Goal: Information Seeking & Learning: Learn about a topic

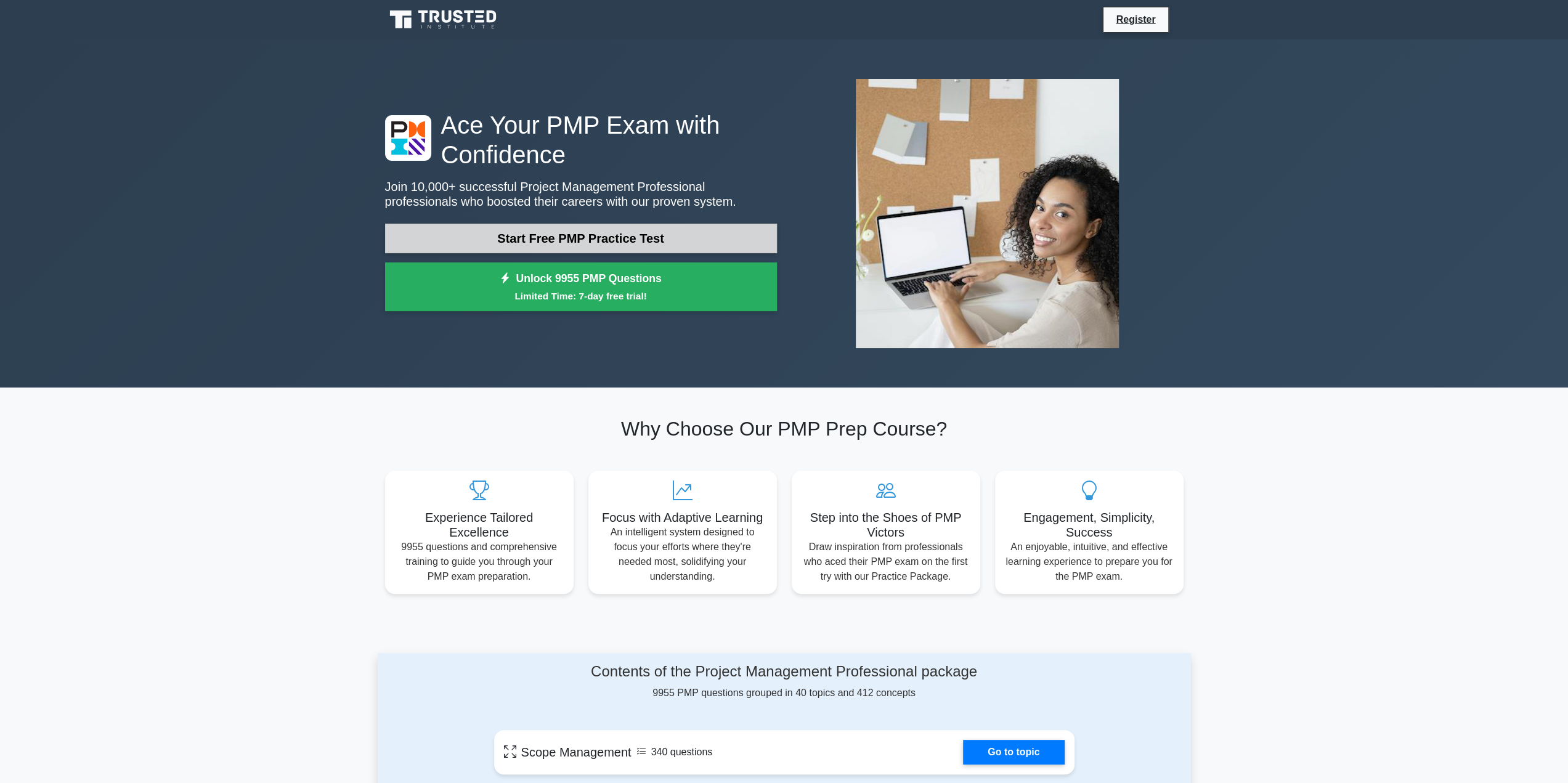
click at [546, 237] on link "Start Free PMP Practice Test" at bounding box center [581, 238] width 392 height 30
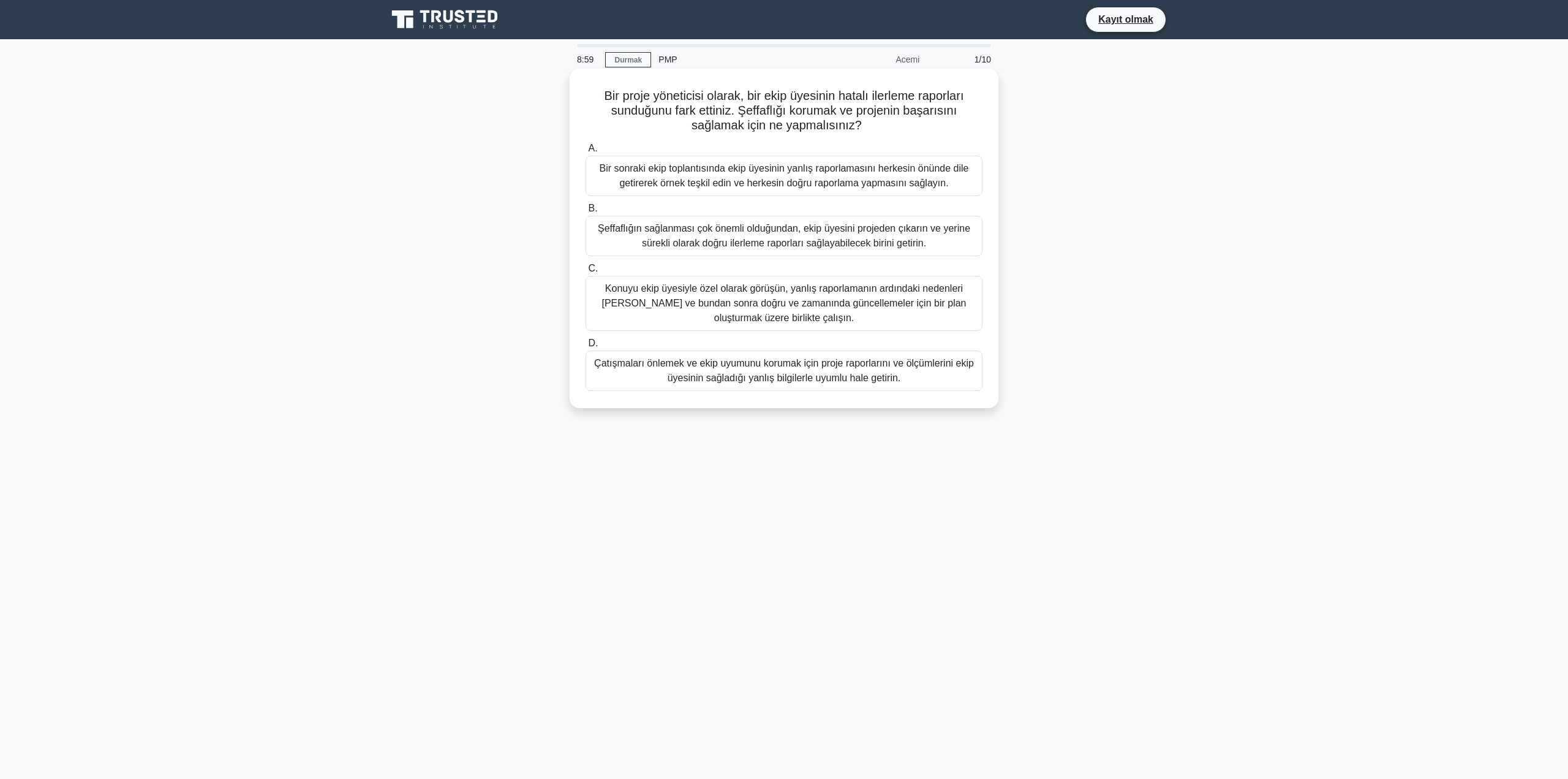
click at [785, 290] on font "Konuyu ekip üyesiyle özel olarak görüşün, yanlış raporlamanın ardındaki nedenle…" at bounding box center [784, 303] width 364 height 40
click at [585, 273] on input "C. Konuyu ekip üyesiyle özel olarak görüşün, yanlış raporlamanın ardındaki nede…" at bounding box center [585, 268] width 0 height 8
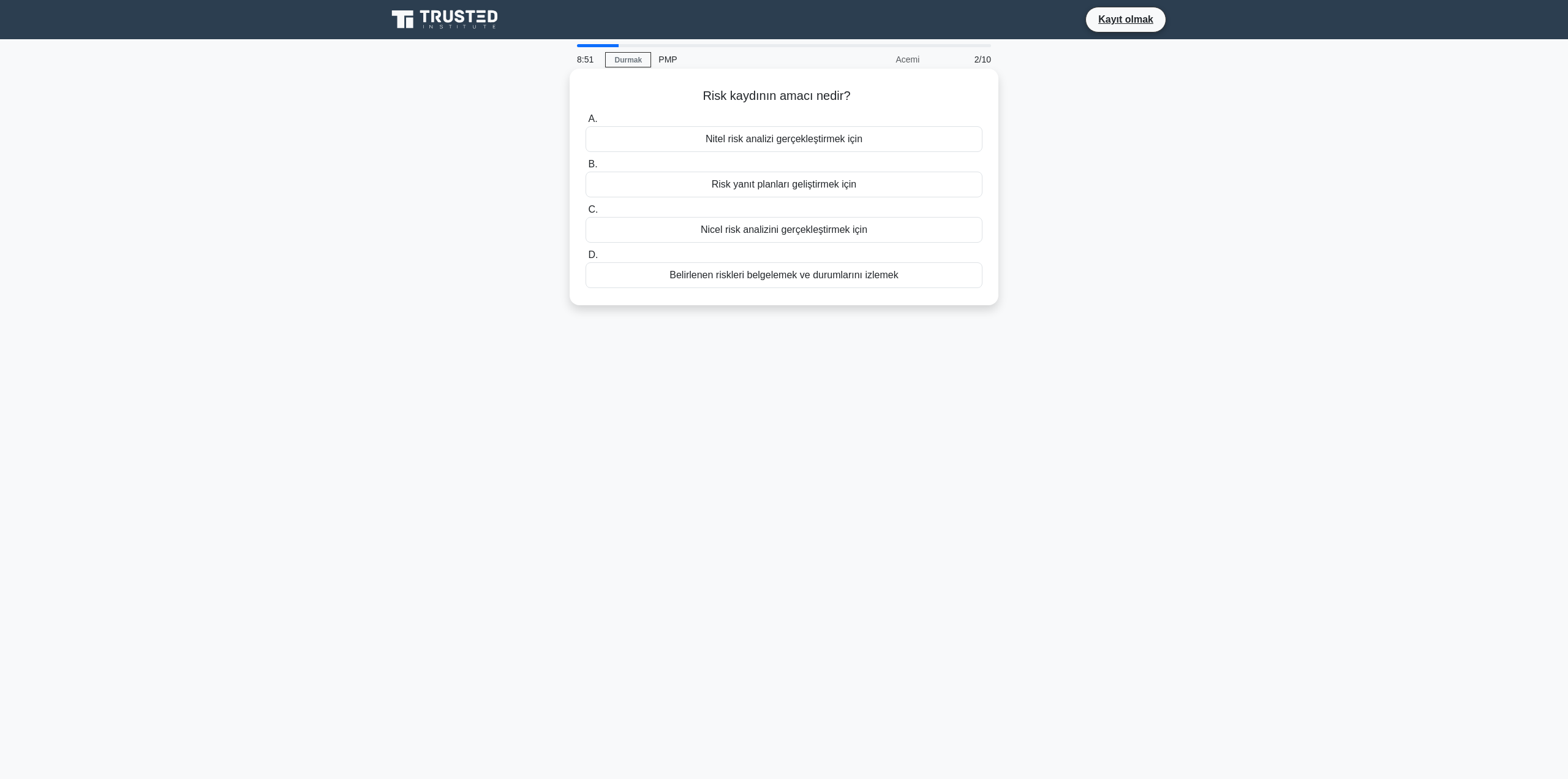
click at [793, 280] on font "Belirlenen riskleri belgelemek ve durumlarını izlemek" at bounding box center [784, 275] width 228 height 11
click at [585, 259] on input "D. Belirlenen riskleri belgelemek ve durumlarını izlemek" at bounding box center [585, 255] width 0 height 8
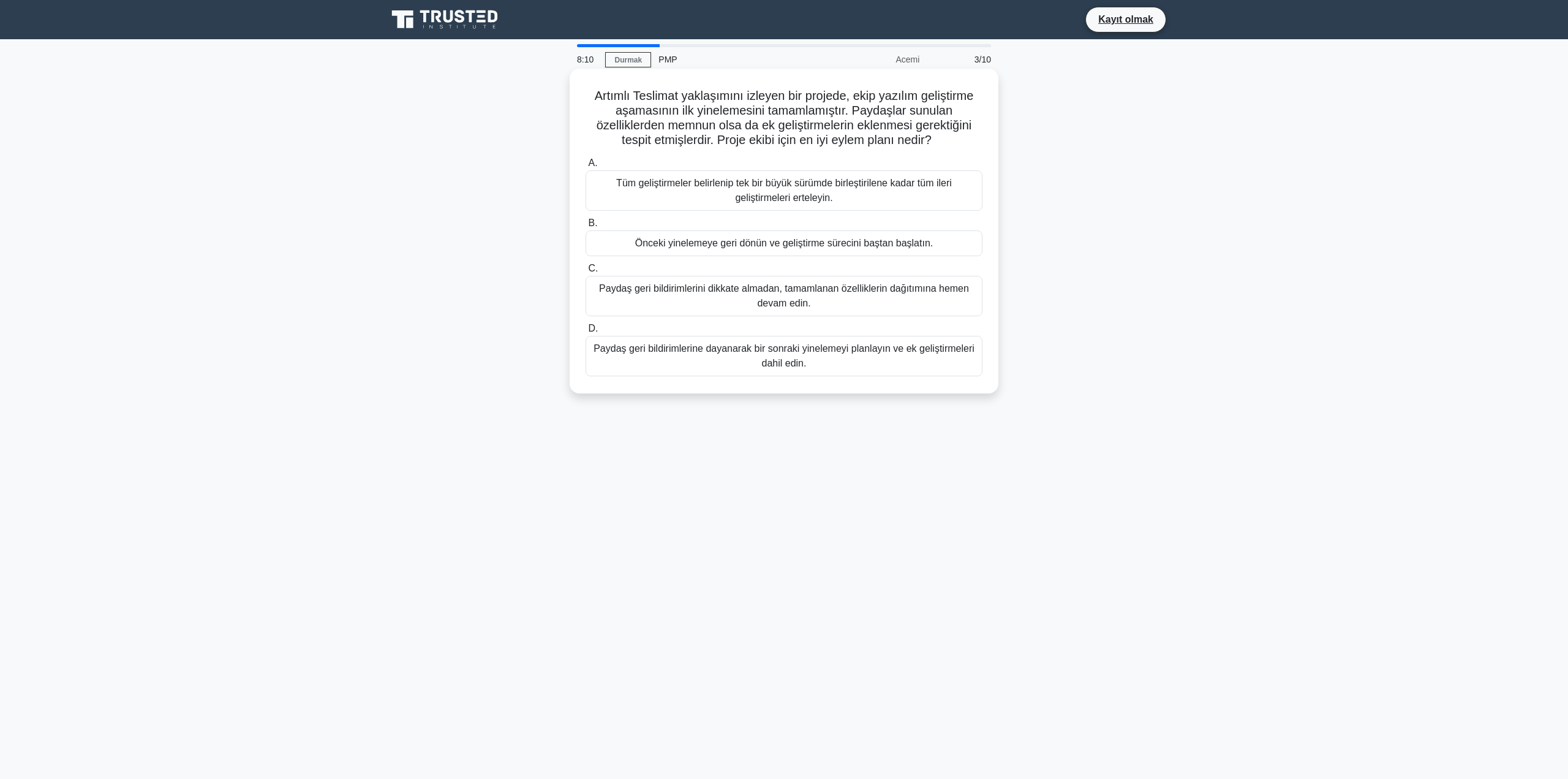
click at [898, 366] on font "Paydaş geri bildirimlerine dayanarak bir sonraki yinelemeyi planlayın ve ek gel…" at bounding box center [783, 356] width 386 height 30
click at [585, 333] on input "D. Paydaş geri bildirimlerine dayanarak bir sonraki yinelemeyi planlayın ve ek …" at bounding box center [585, 328] width 0 height 8
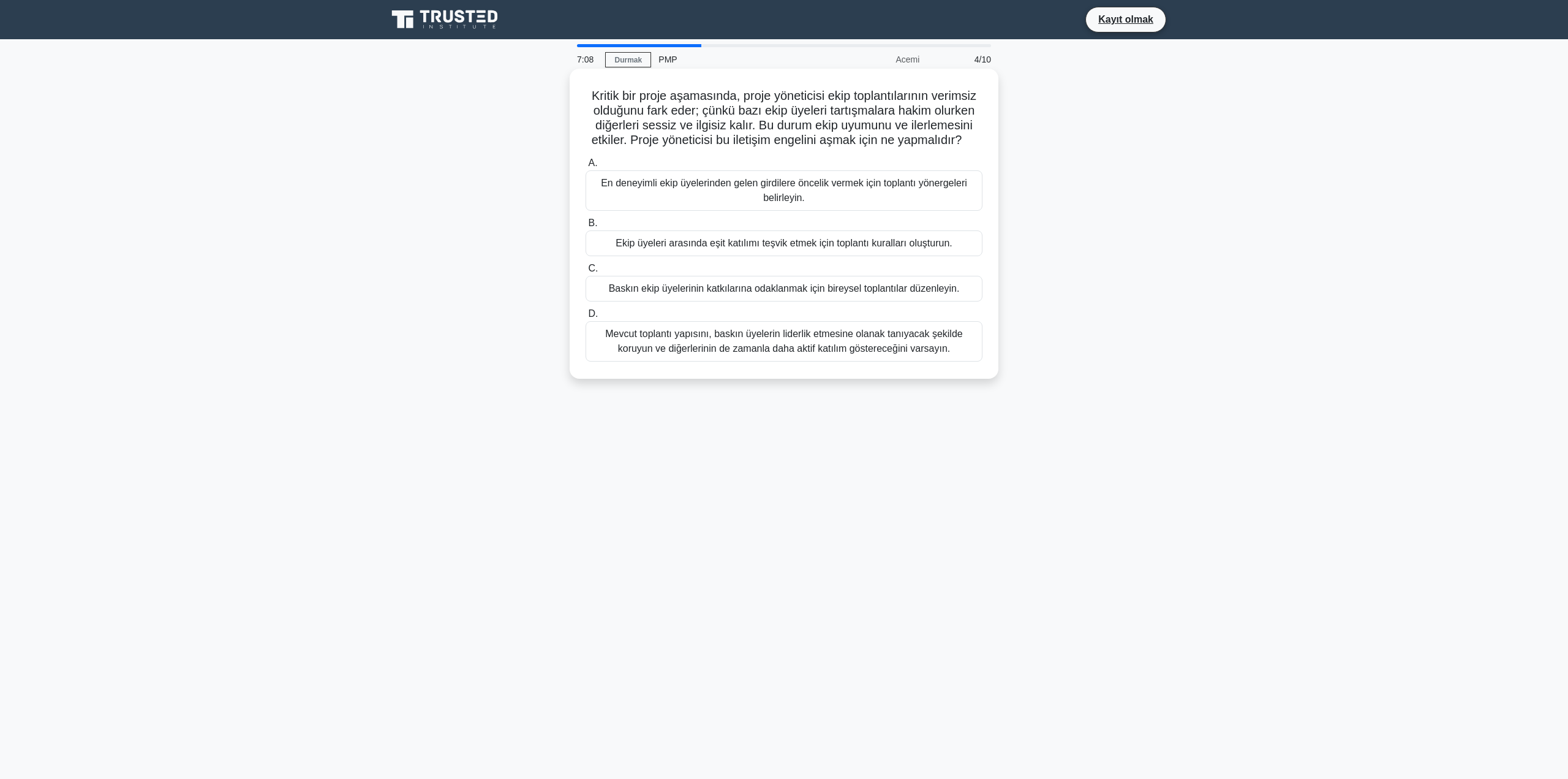
click at [909, 247] on font "Ekip üyeleri arasında eşit katılımı teşvik etmek için toplantı kuralları oluştu…" at bounding box center [784, 243] width 337 height 11
click at [585, 228] on input "B. Ekip üyeleri arasında eşit katılımı teşvik etmek için toplantı kuralları olu…" at bounding box center [585, 223] width 0 height 8
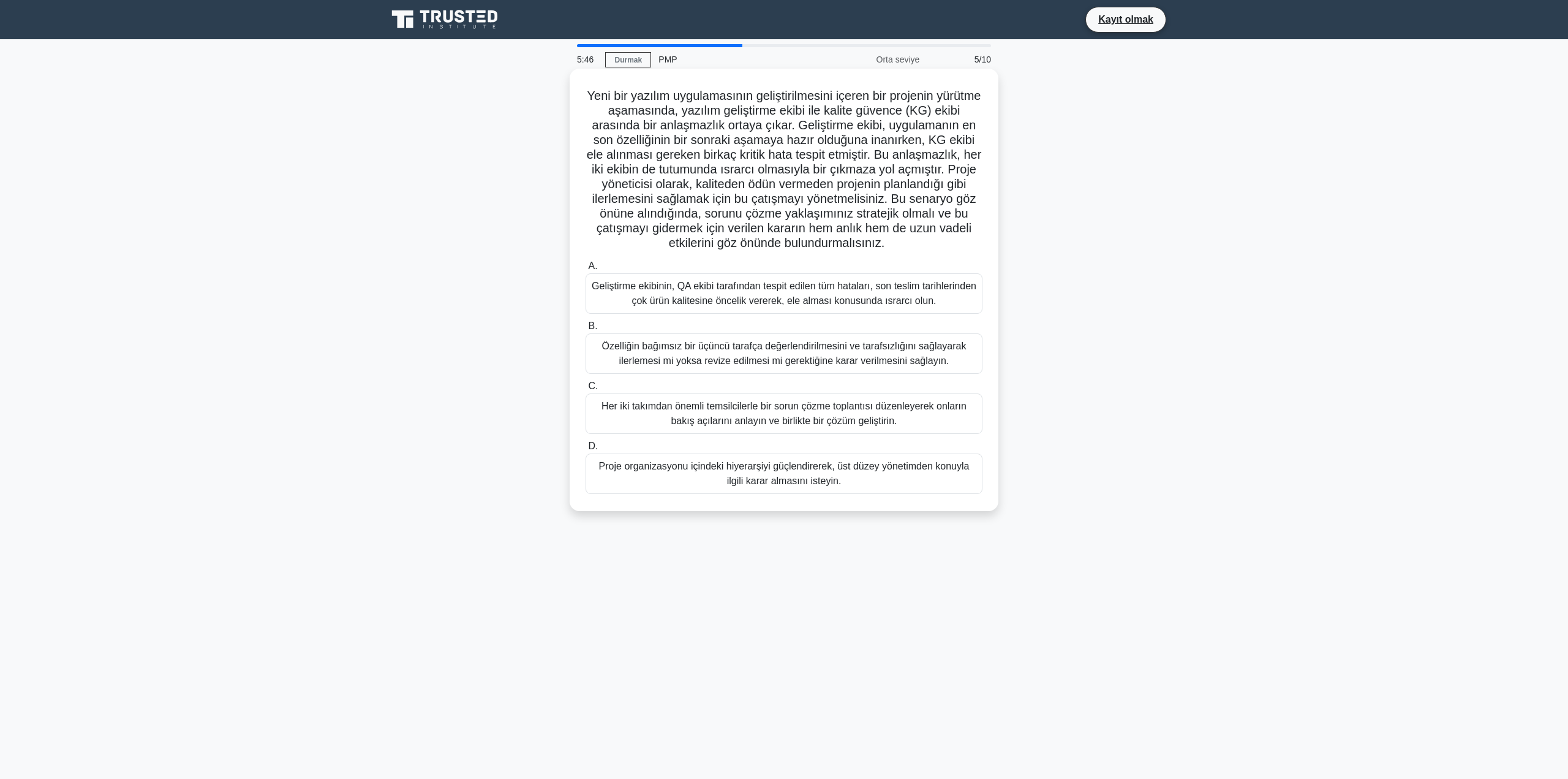
click at [859, 426] on font "Her iki takımdan önemli temsilcilerle bir sorun çözme toplantısı düzenleyerek o…" at bounding box center [784, 414] width 365 height 25
click at [585, 390] on input "C. Her iki takımdan önemli temsilcilerle bir sorun çözme toplantısı düzenleyere…" at bounding box center [585, 386] width 0 height 8
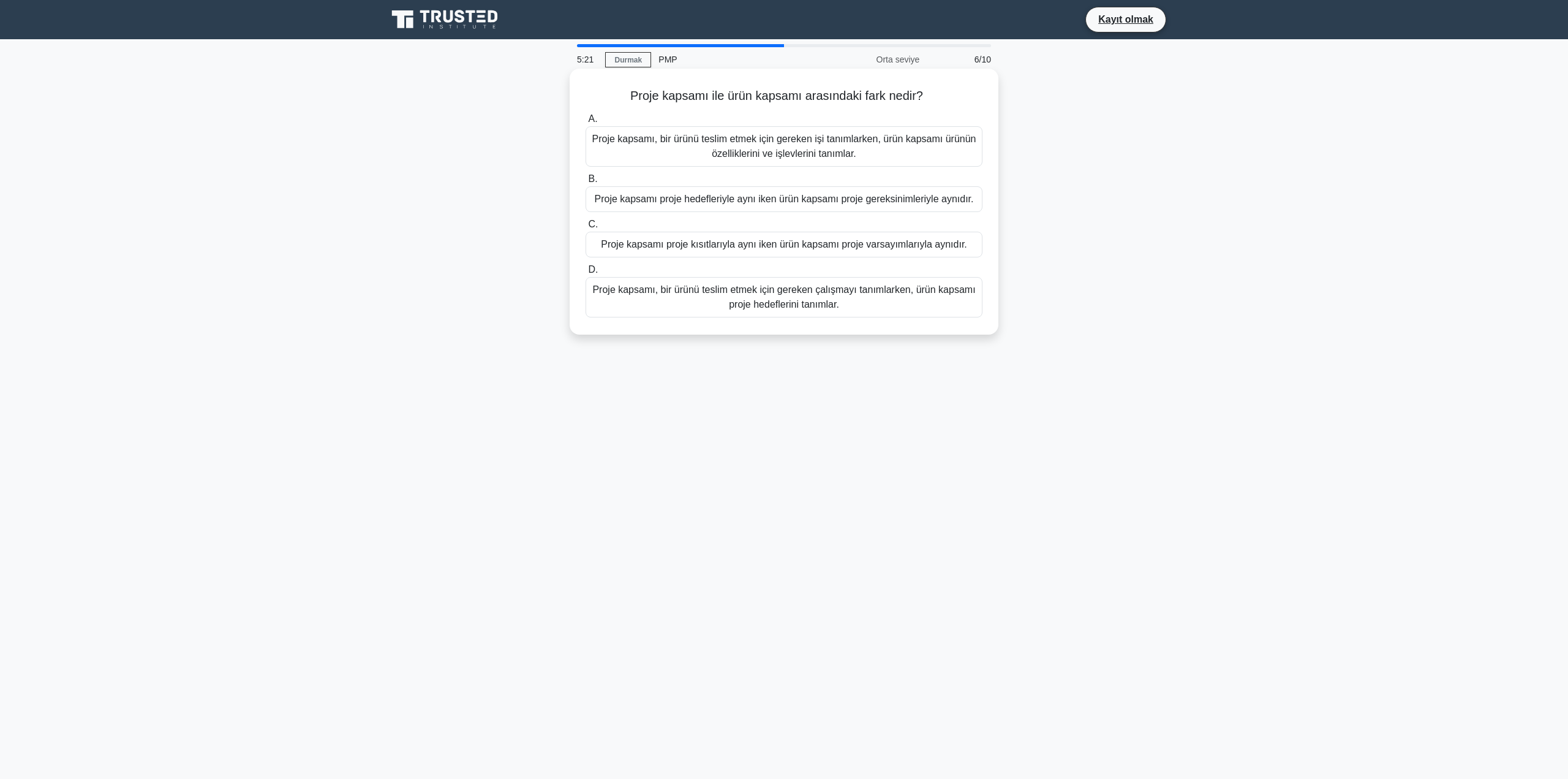
click at [870, 151] on font "Proje kapsamı, bir ürünü teslim etmek için gereken işi tanımlarken, ürün kapsam…" at bounding box center [783, 146] width 386 height 30
click at [585, 123] on input "A. Proje kapsamı, bir ürünü teslim etmek için gereken işi tanımlarken, ürün kap…" at bounding box center [585, 119] width 0 height 8
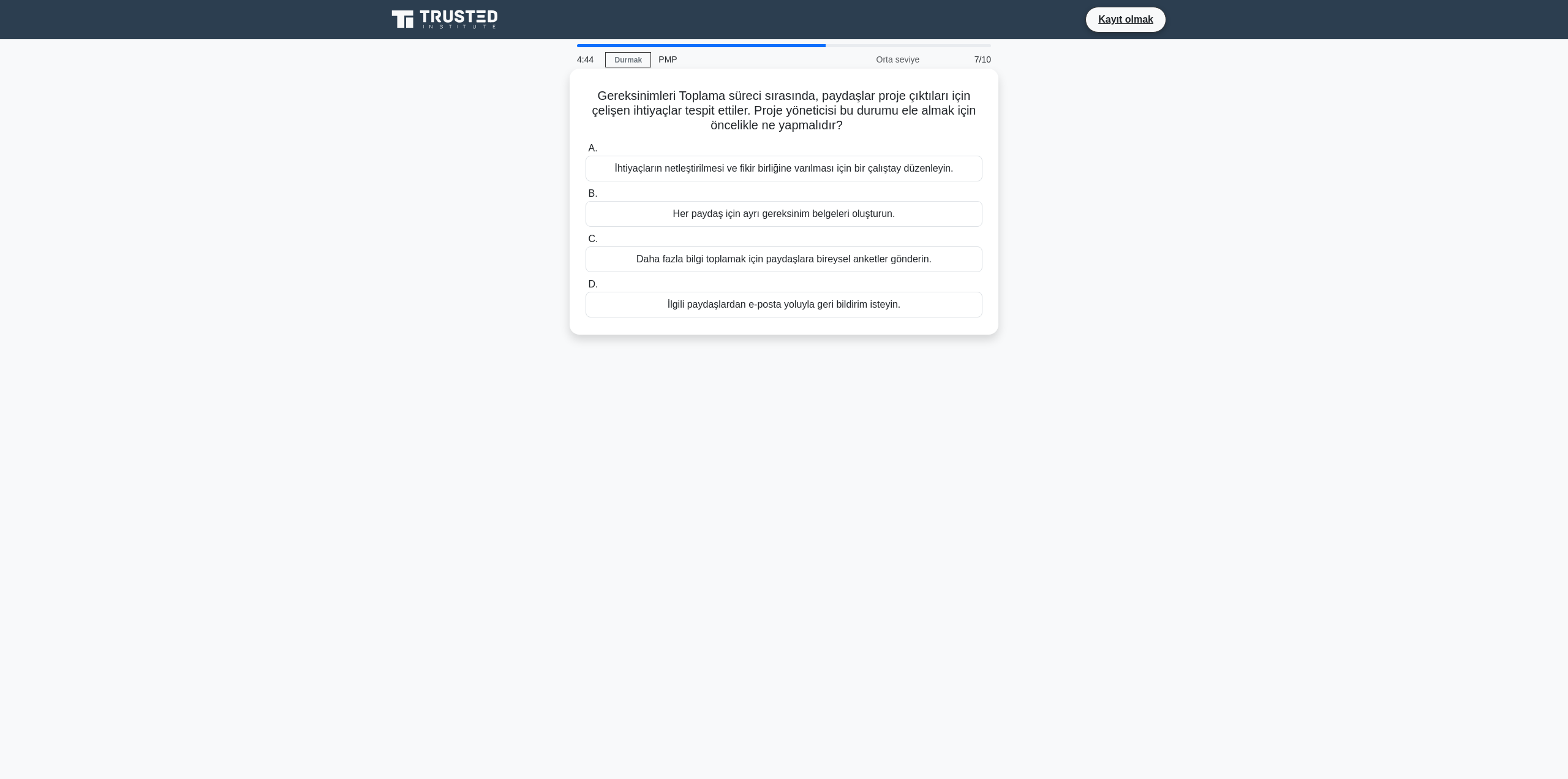
click at [891, 160] on div "İhtiyaçların netleştirilmesi ve fikir birliğine varılması için bir çalıştay düz…" at bounding box center [784, 168] width 397 height 26
click at [585, 153] on input "A. İhtiyaçların netleştirilmesi ve fikir birliğine varılması için bir çalıştay …" at bounding box center [585, 148] width 0 height 8
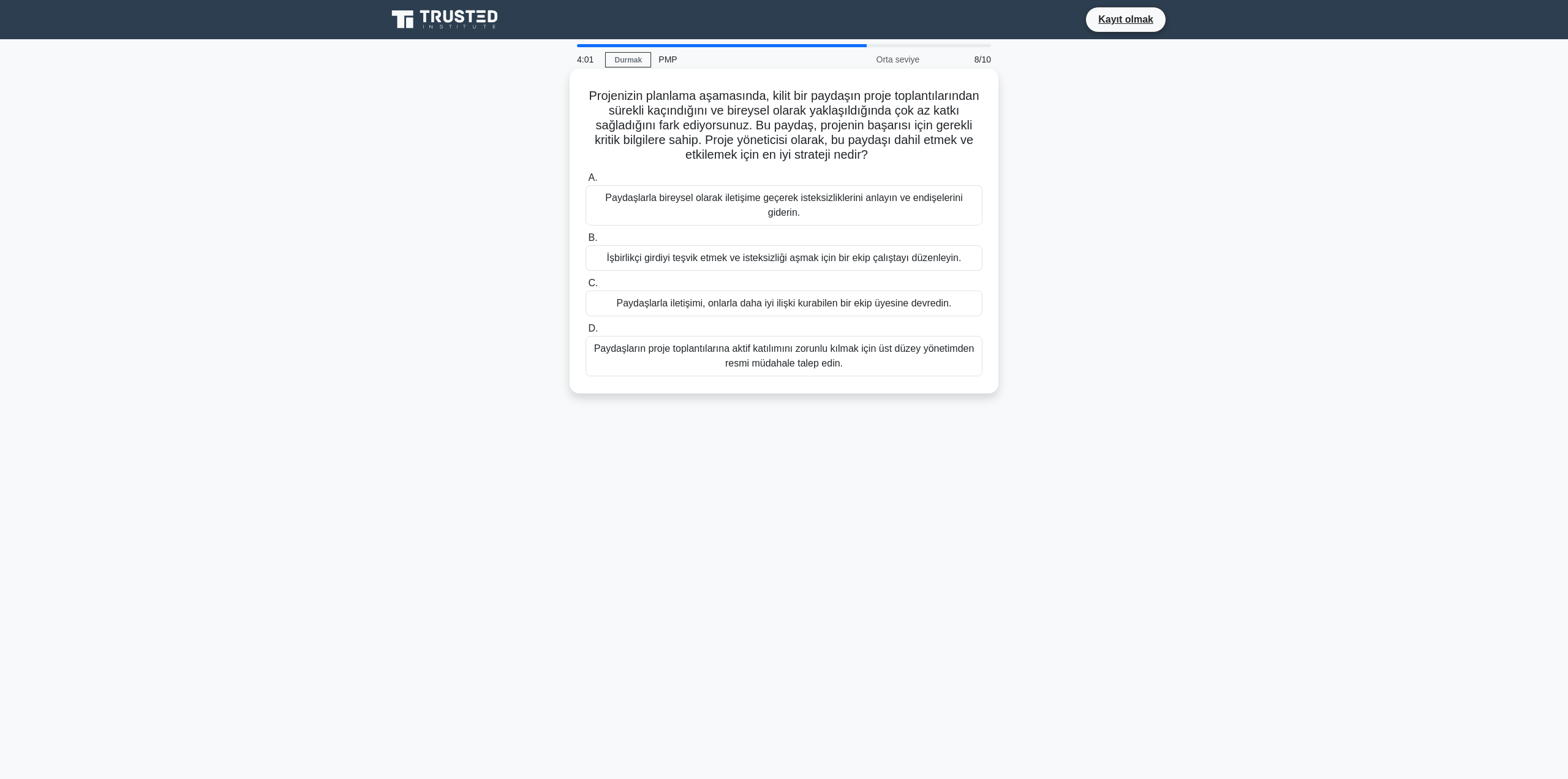
click at [881, 204] on font "Paydaşlarla bireysel olarak iletişime geçerek isteksizliklerini anlayın ve endi…" at bounding box center [783, 205] width 357 height 25
click at [585, 182] on input "A. Paydaşlarla bireysel olarak iletişime geçerek isteksizliklerini anlayın ve e…" at bounding box center [585, 178] width 0 height 8
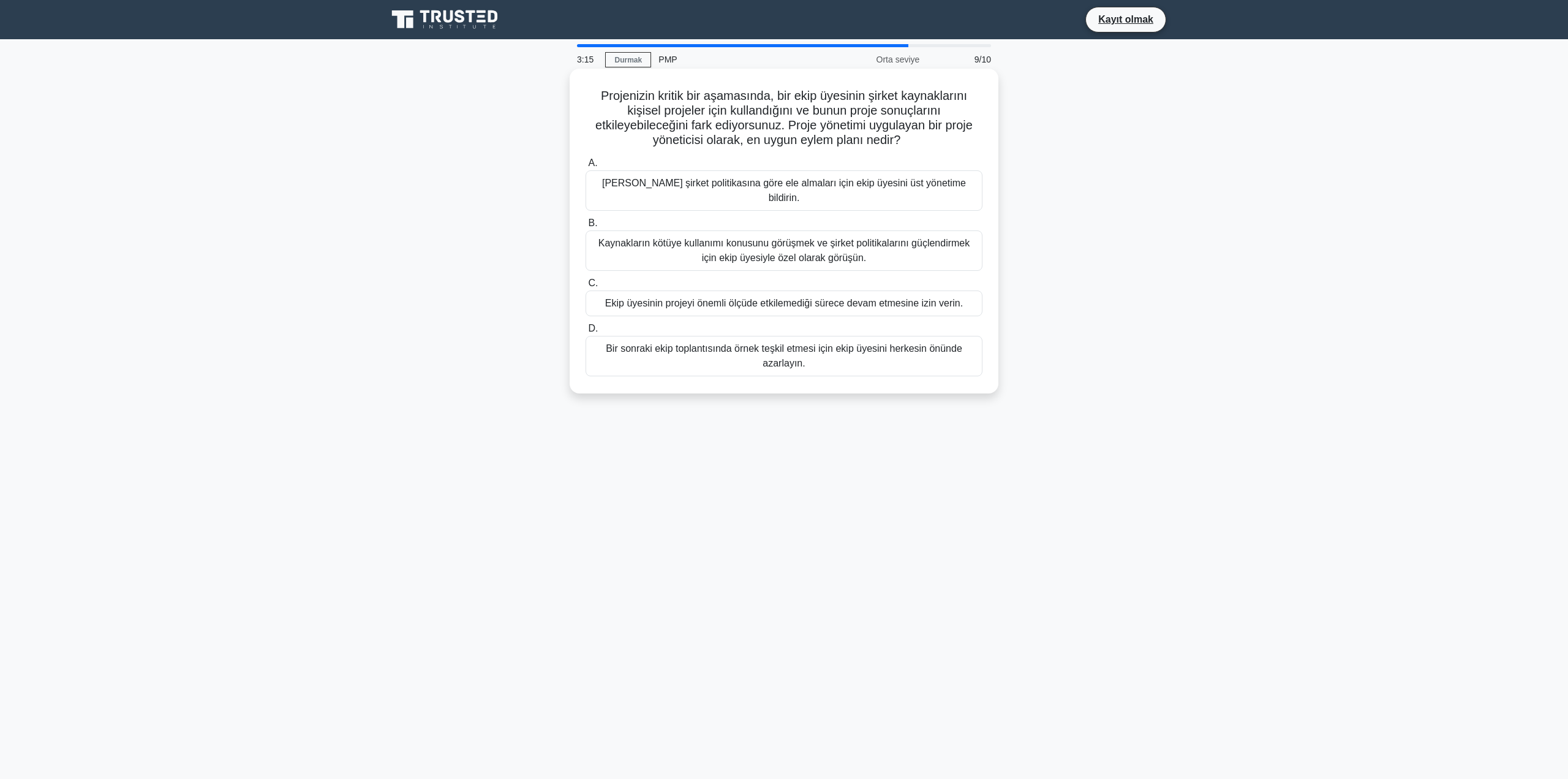
click at [771, 237] on font "Kaynakların kötüye kullanımı konusunu görüşmek ve şirket politikalarını güçlend…" at bounding box center [785, 250] width 372 height 25
click at [585, 228] on input "B. Kaynakların kötüye kullanımı konusunu görüşmek ve şirket politikalarını güçl…" at bounding box center [585, 223] width 0 height 8
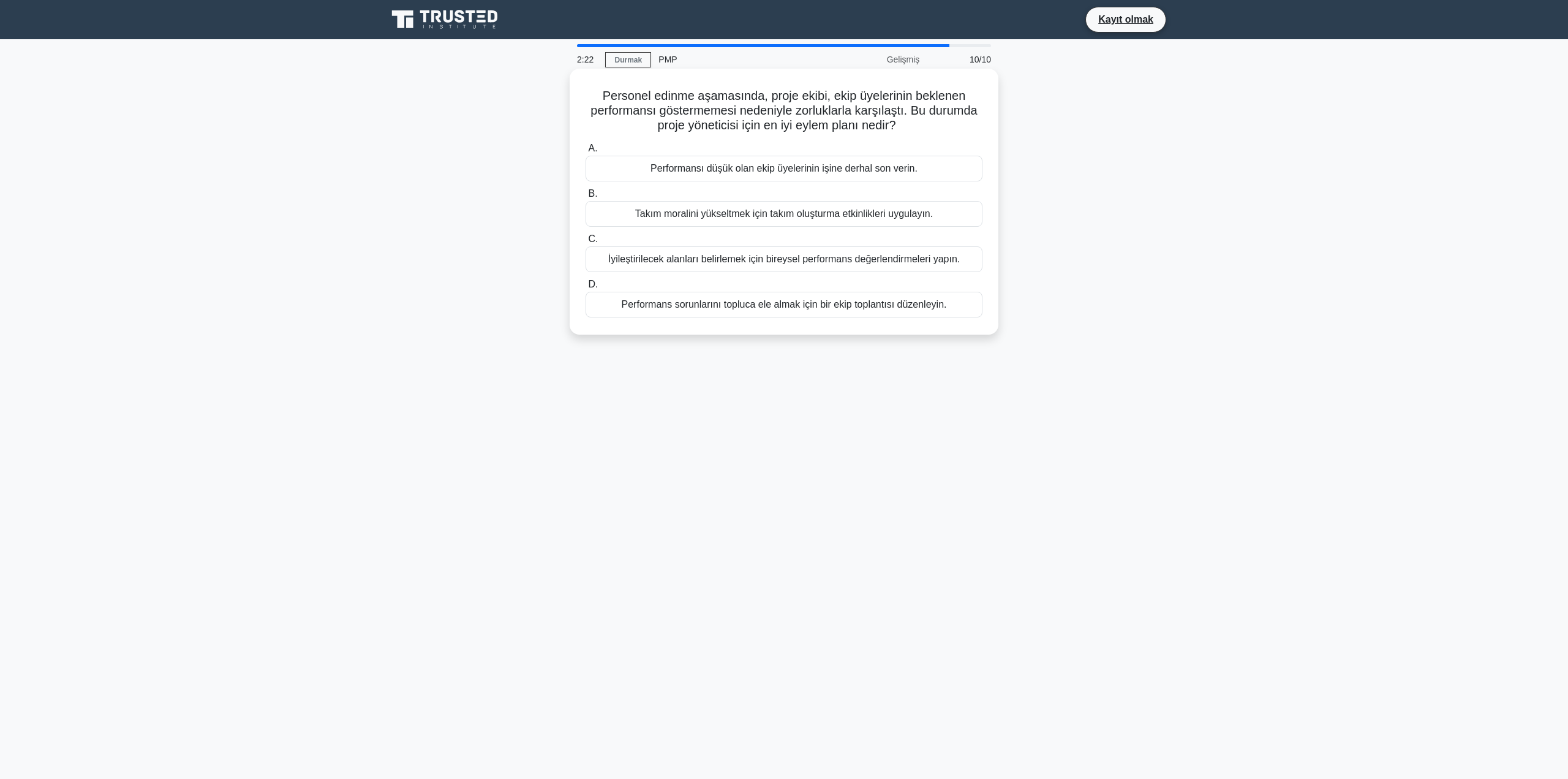
click at [750, 309] on font "Performans sorunlarını topluca ele almak için bir ekip toplantısı düzenleyin." at bounding box center [785, 304] width 325 height 11
click at [585, 289] on input "D. Performans sorunlarını topluca ele almak için bir ekip toplantısı düzenleyin." at bounding box center [585, 284] width 0 height 8
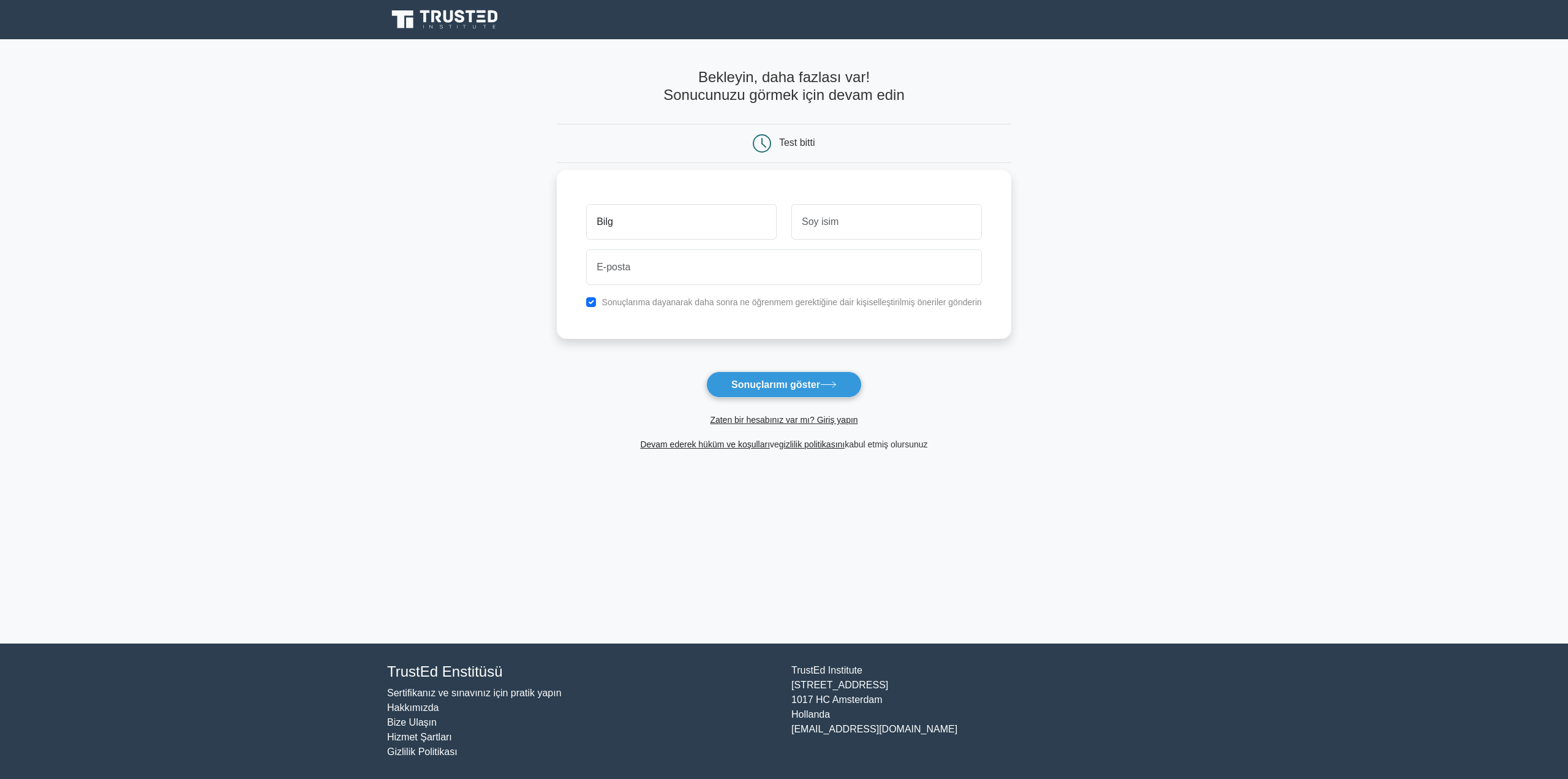
type input "BİLGE"
type input "ÇOBAN"
click at [703, 265] on input "[EMAIL_ADDRESS][DOMAIN_NAME]" at bounding box center [784, 267] width 396 height 36
type input "[EMAIL_ADDRESS][DOMAIN_NAME]"
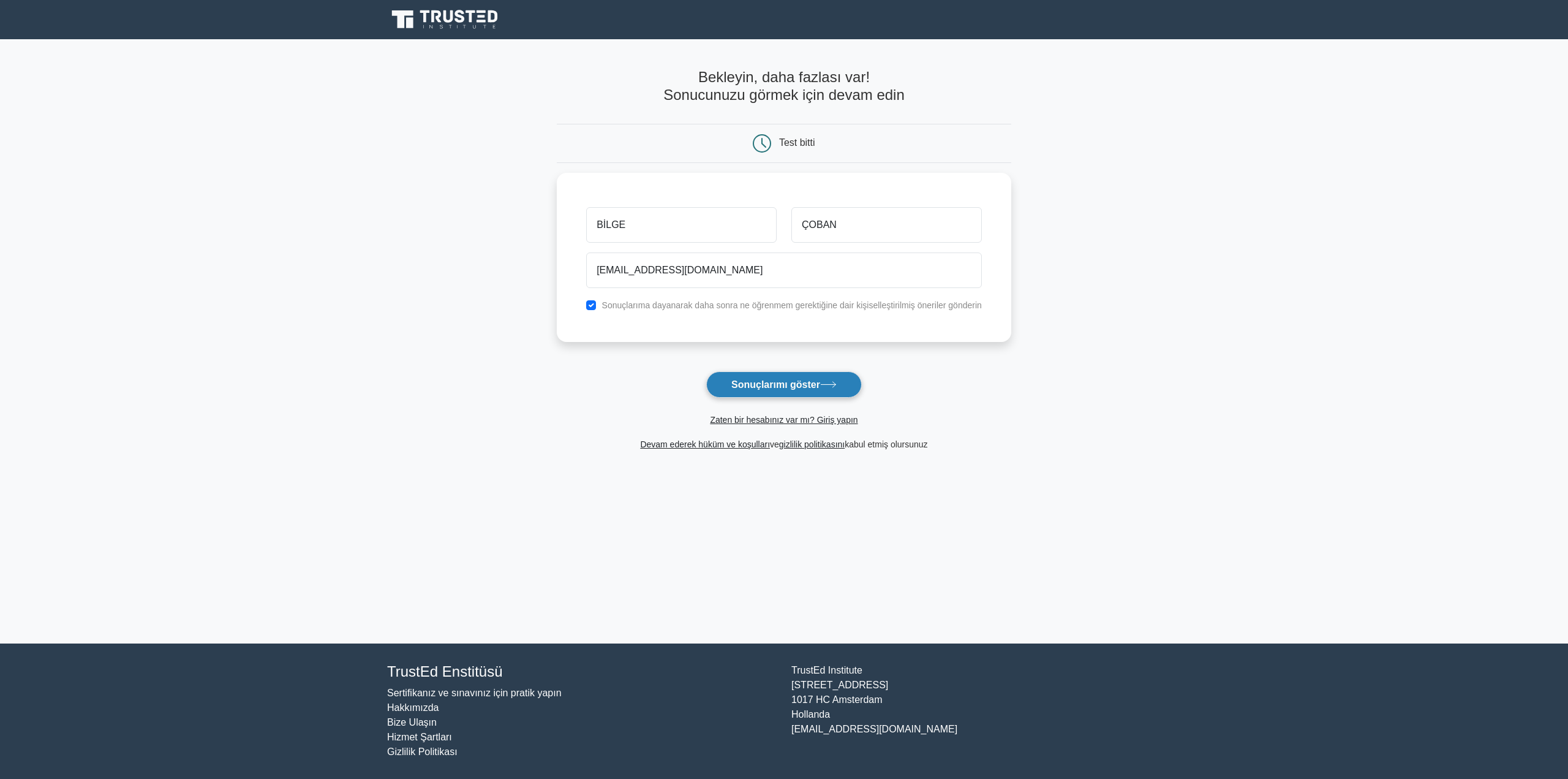
click at [801, 385] on font "Sonuçlarımı göster" at bounding box center [776, 385] width 89 height 11
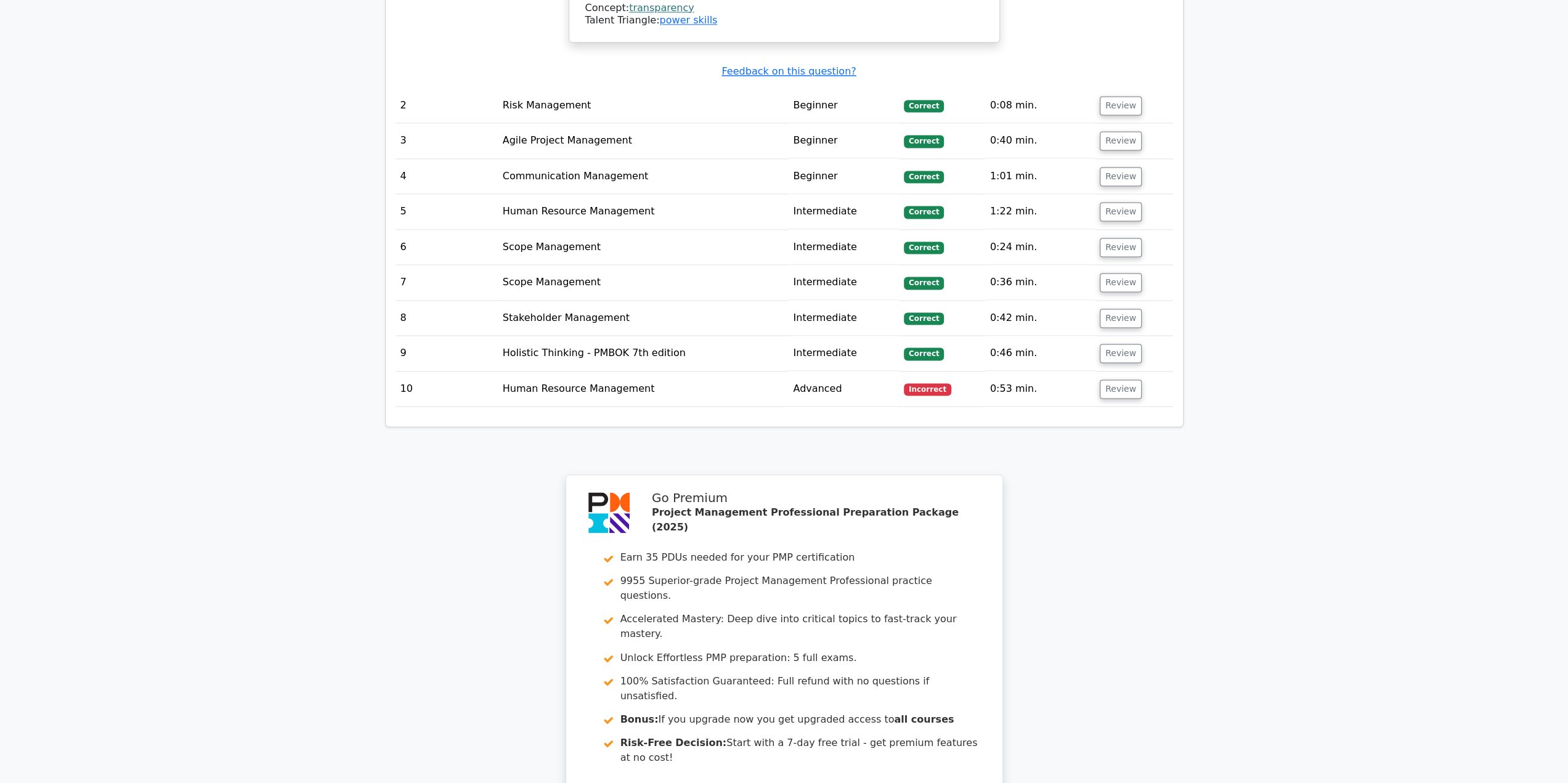
scroll to position [1725, 0]
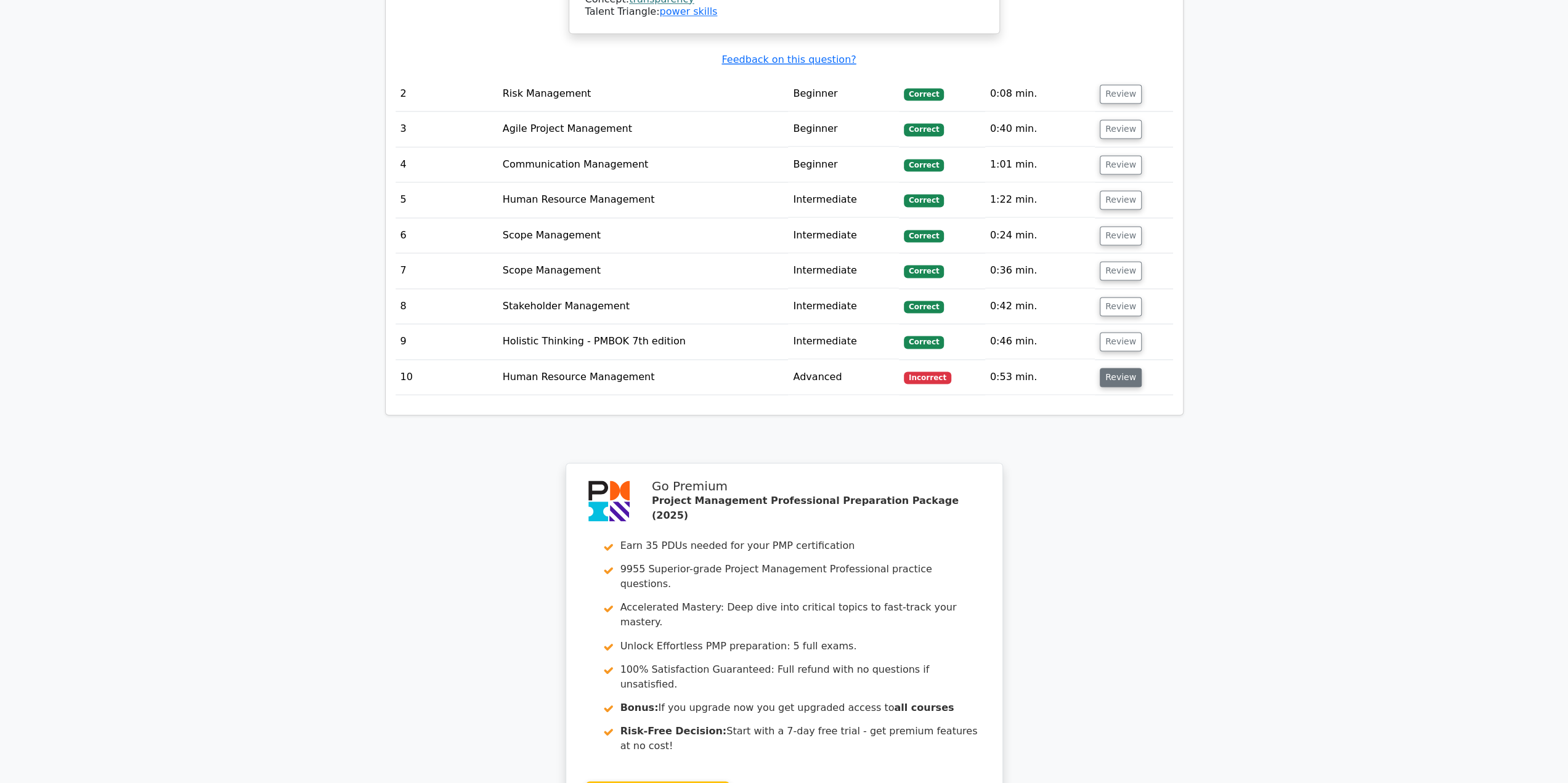
click at [1119, 368] on button "Review" at bounding box center [1120, 377] width 42 height 19
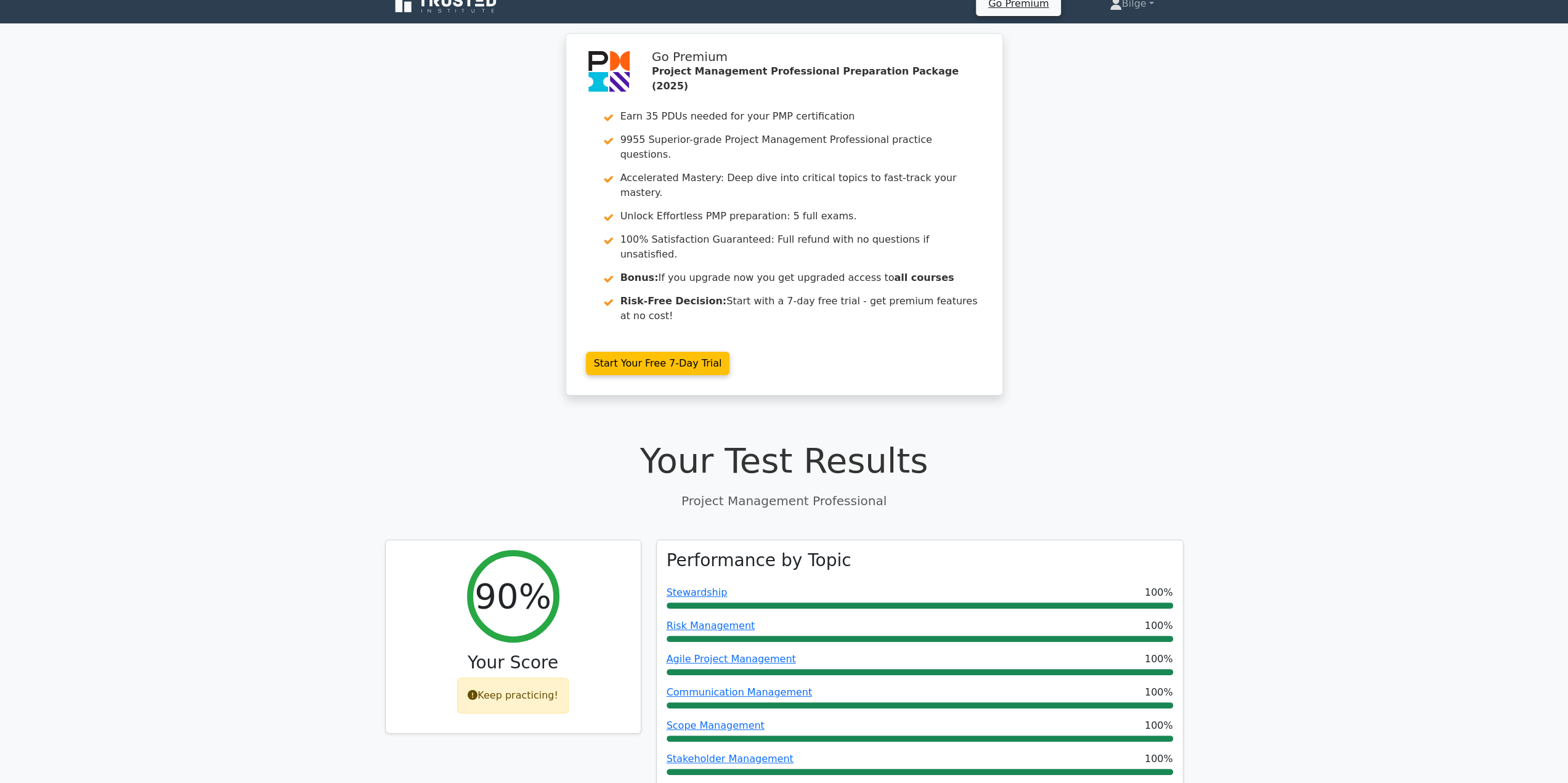
scroll to position [0, 0]
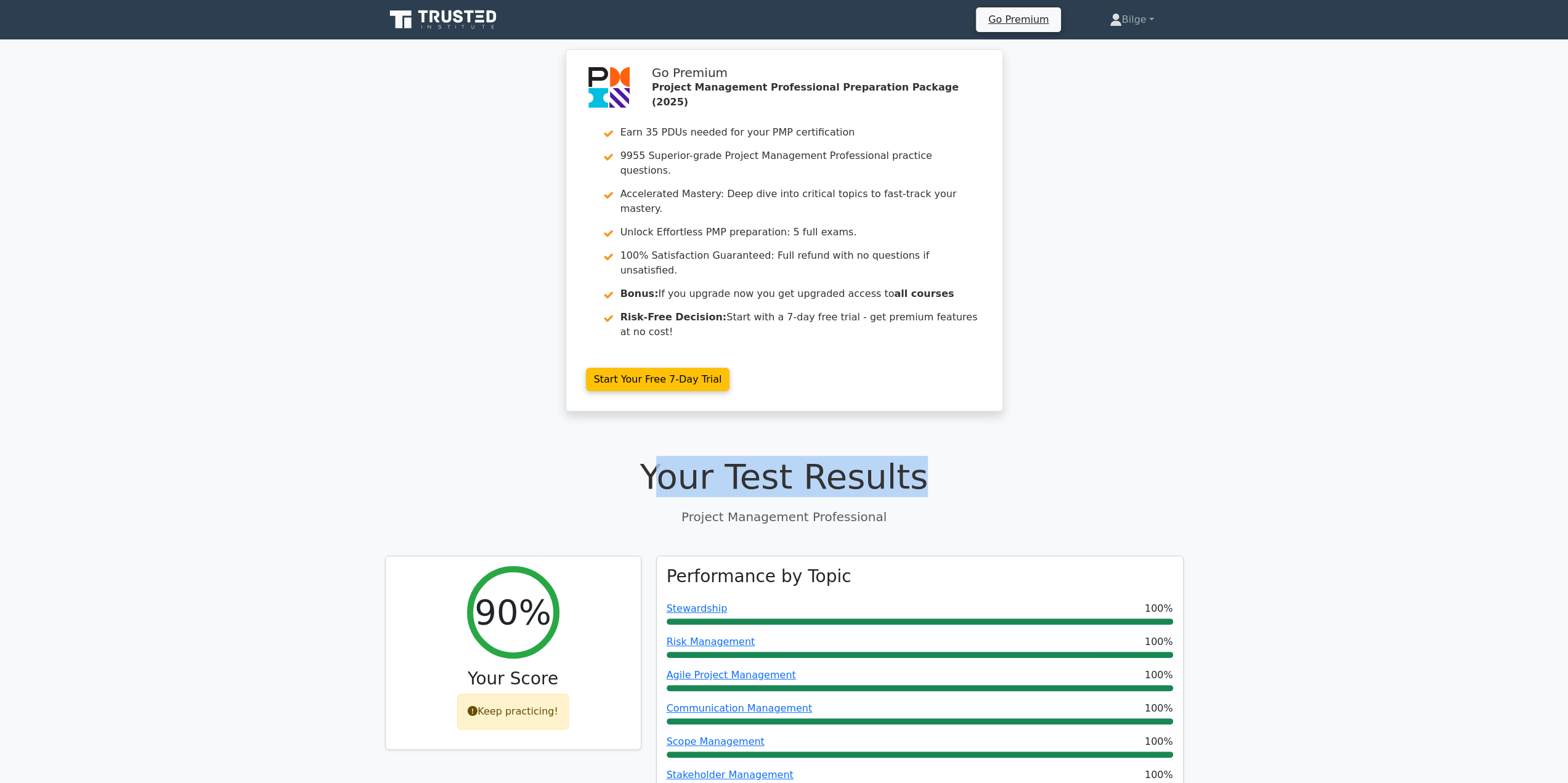
drag, startPoint x: 908, startPoint y: 426, endPoint x: 676, endPoint y: 430, distance: 232.0
click at [676, 456] on h1 "Your Test Results" at bounding box center [784, 476] width 798 height 42
click at [638, 456] on h1 "Your Test Results" at bounding box center [784, 476] width 798 height 42
